Goal: Task Accomplishment & Management: Manage account settings

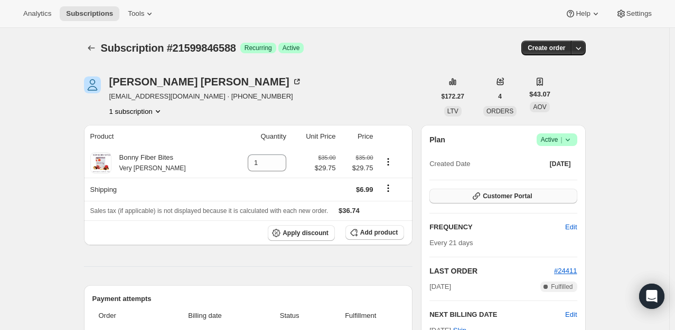
click at [515, 198] on span "Customer Portal" at bounding box center [506, 196] width 49 height 8
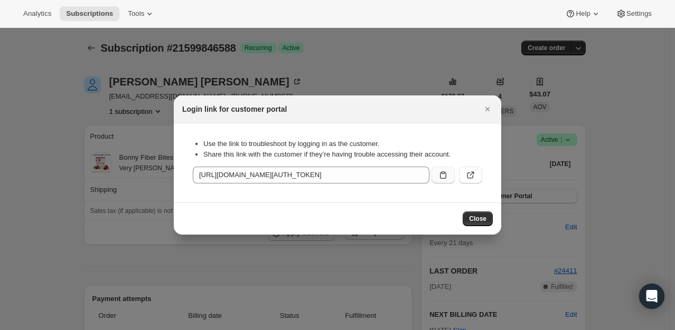
click at [447, 170] on icon ":rc0:" at bounding box center [443, 175] width 11 height 11
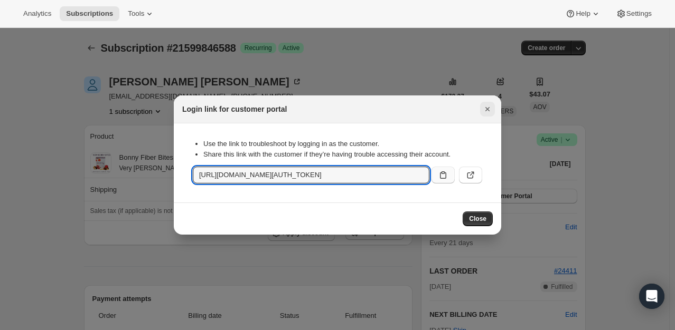
click at [484, 109] on icon "Close" at bounding box center [487, 109] width 11 height 11
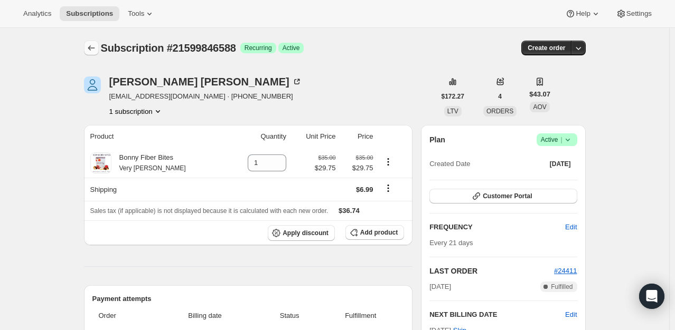
click at [87, 50] on button "Subscriptions" at bounding box center [91, 48] width 15 height 15
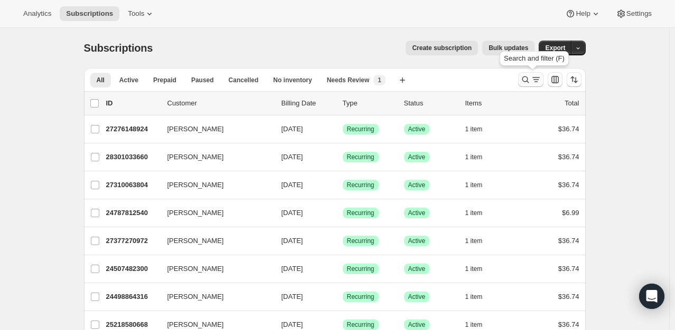
click at [522, 77] on button "Search and filter results" at bounding box center [530, 79] width 25 height 15
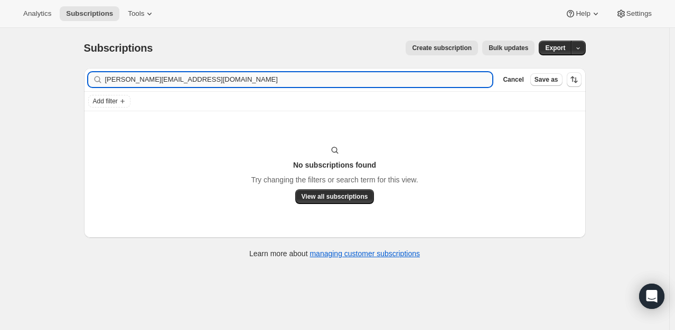
drag, startPoint x: 122, startPoint y: 75, endPoint x: 317, endPoint y: 82, distance: 194.4
click at [317, 82] on input "[PERSON_NAME][EMAIL_ADDRESS][DOMAIN_NAME]" at bounding box center [298, 79] width 387 height 15
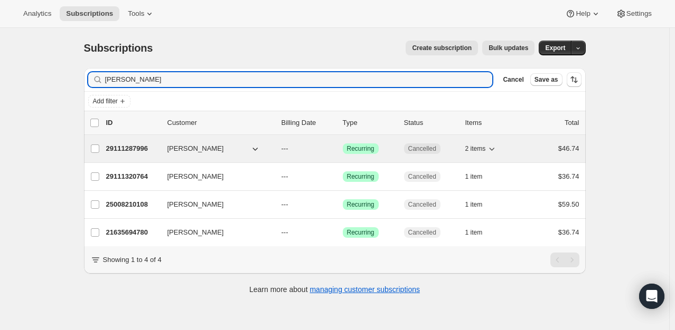
type input "[PERSON_NAME]"
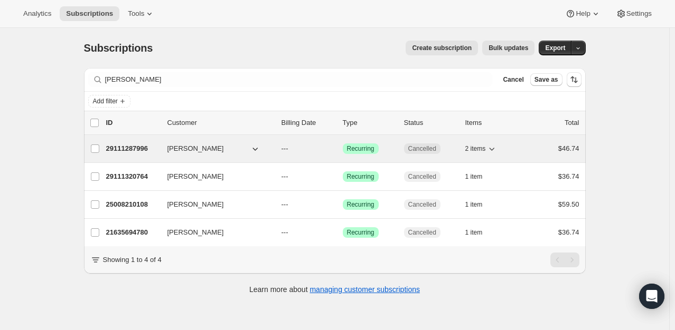
click at [135, 147] on p "29111287996" at bounding box center [132, 149] width 53 height 11
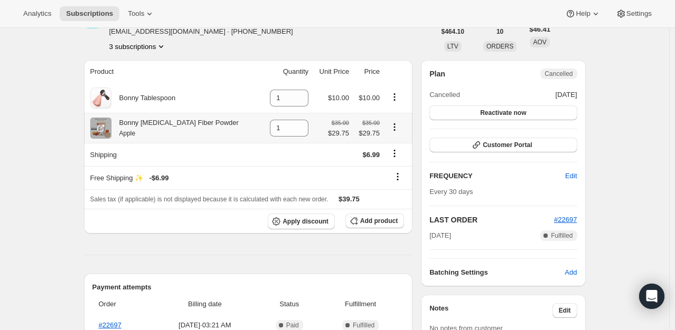
scroll to position [63, 0]
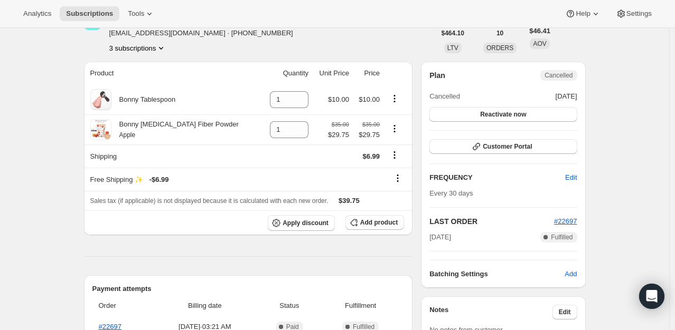
click at [159, 46] on icon "Product actions" at bounding box center [161, 48] width 11 height 11
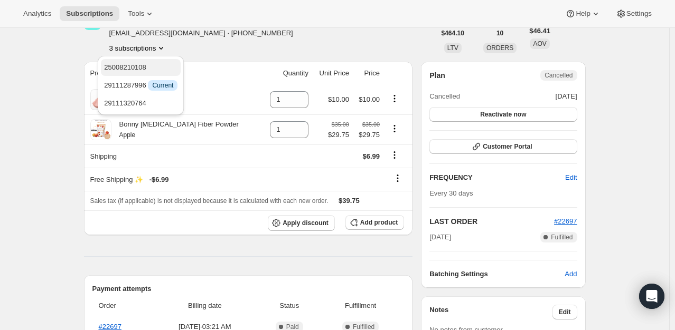
click at [143, 73] on button "25008210108" at bounding box center [141, 67] width 80 height 17
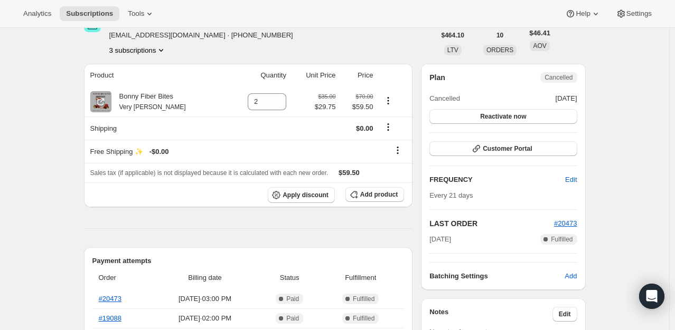
scroll to position [42, 0]
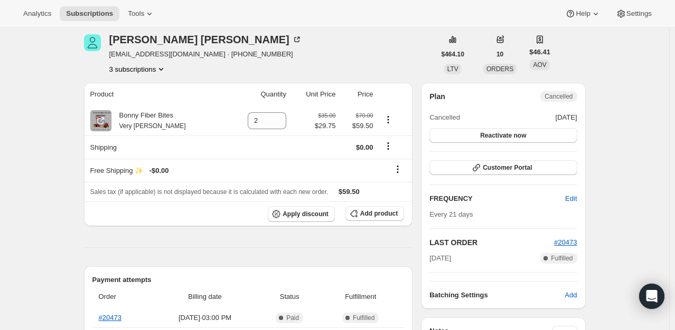
click at [165, 70] on icon "Product actions" at bounding box center [161, 69] width 11 height 11
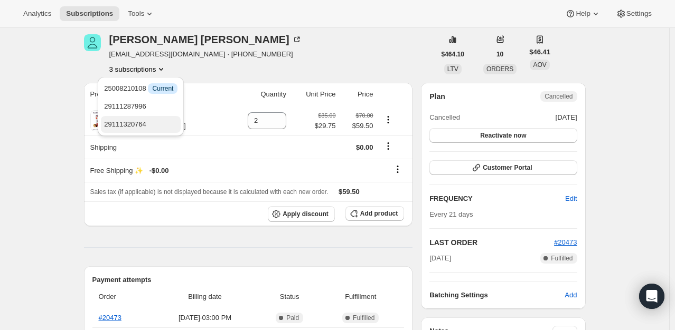
click at [153, 131] on button "29111320764" at bounding box center [141, 124] width 80 height 17
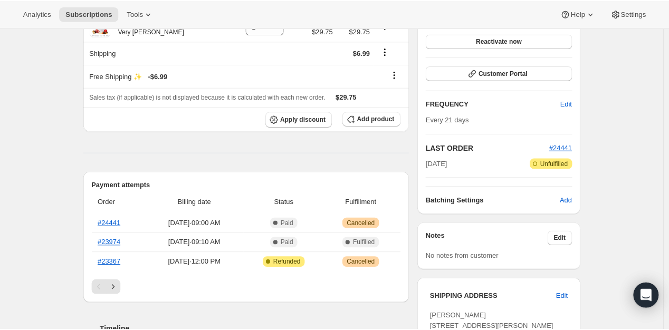
scroll to position [253, 0]
